Goal: Information Seeking & Learning: Learn about a topic

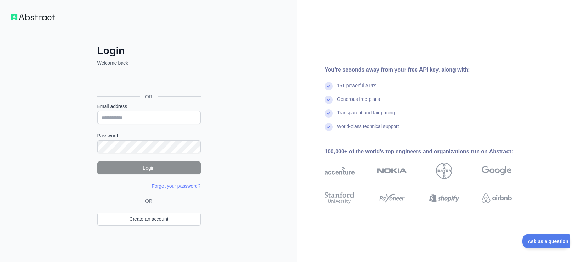
click at [69, 33] on div "Login Welcome back OR Email address Password Login Forgot your password? Please…" at bounding box center [149, 131] width 298 height 262
click at [35, 14] on img at bounding box center [33, 17] width 44 height 7
click at [35, 17] on img at bounding box center [33, 17] width 44 height 7
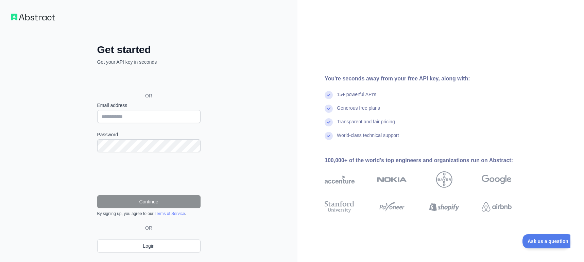
click at [153, 82] on div "Sign in with Google. Opens in new tab" at bounding box center [148, 80] width 102 height 15
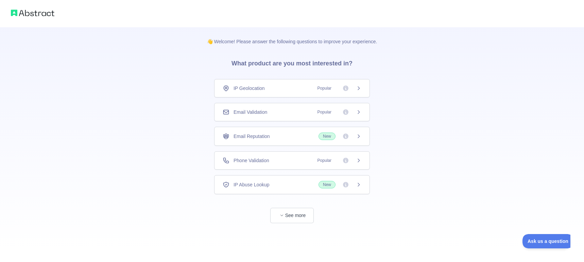
click at [358, 90] on icon at bounding box center [358, 87] width 5 height 5
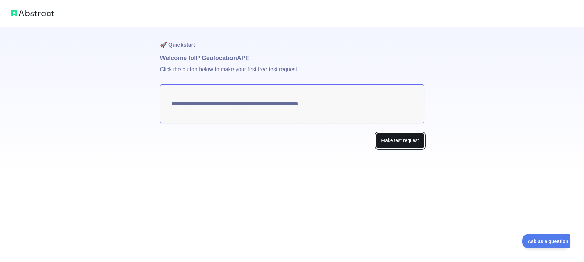
click at [404, 143] on button "Make test request" at bounding box center [400, 140] width 48 height 15
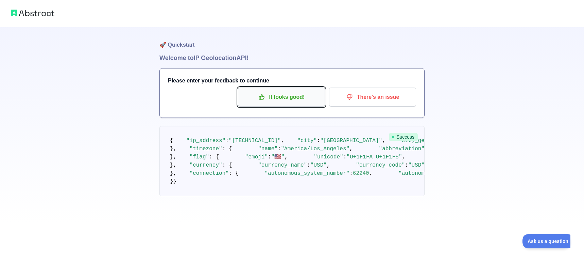
click at [285, 96] on p "It looks good!" at bounding box center [281, 97] width 77 height 12
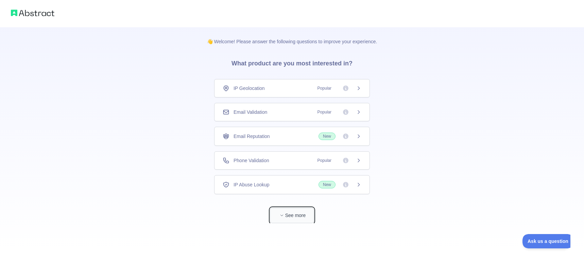
click at [292, 217] on button "See more" at bounding box center [292, 215] width 44 height 15
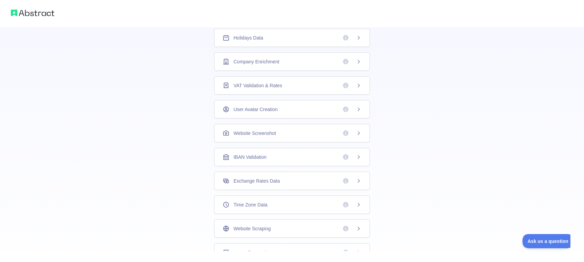
scroll to position [171, 0]
click at [289, 198] on div "Website Scraping" at bounding box center [292, 201] width 139 height 7
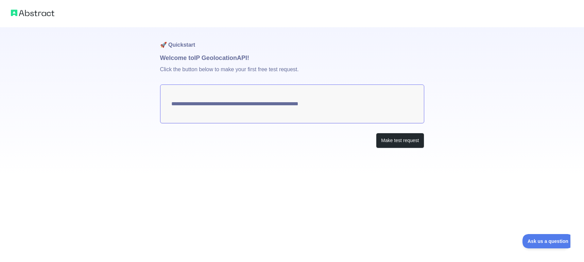
click at [28, 16] on img at bounding box center [33, 13] width 44 height 10
